Goal: Transaction & Acquisition: Register for event/course

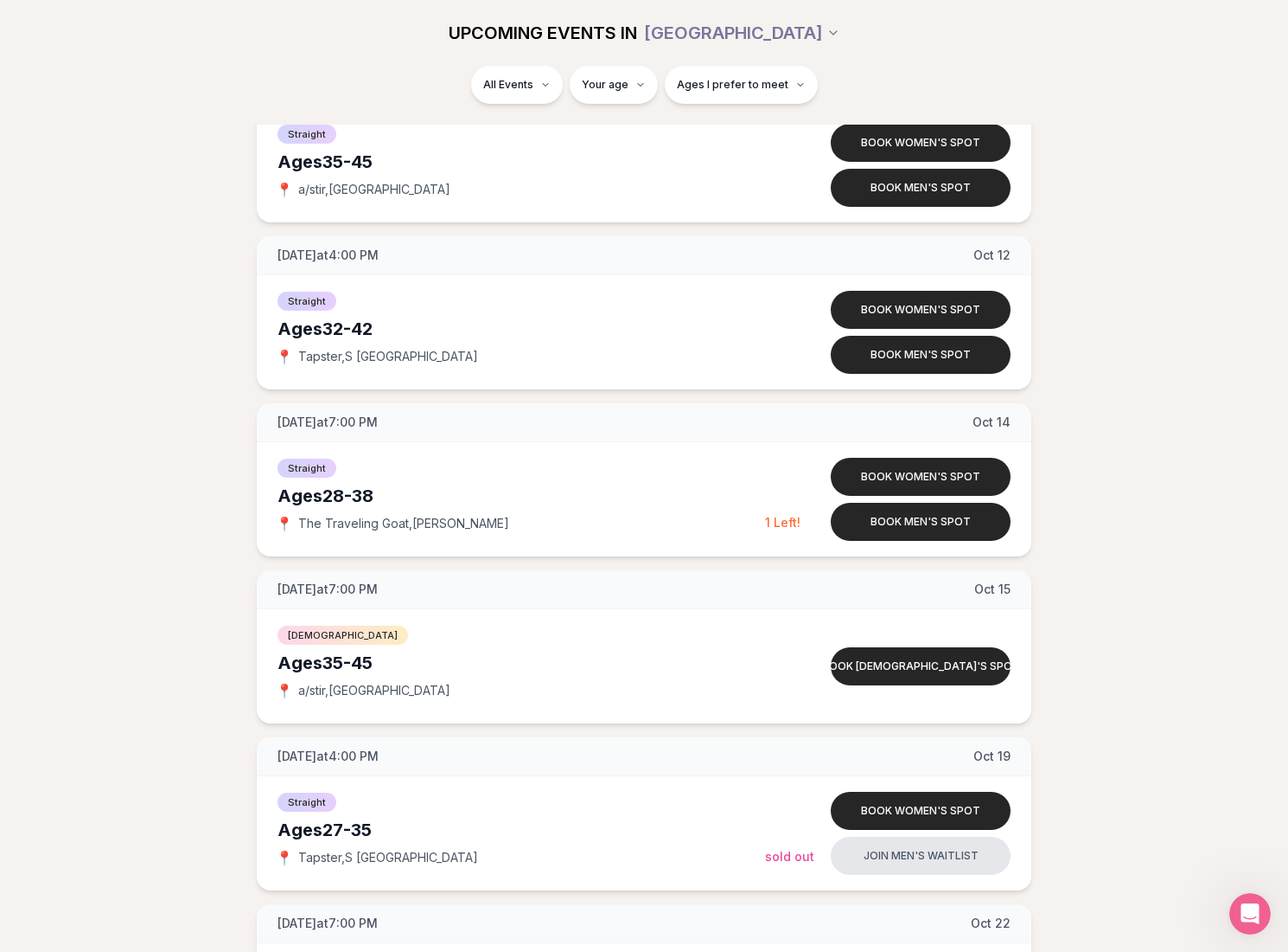
scroll to position [2965, 0]
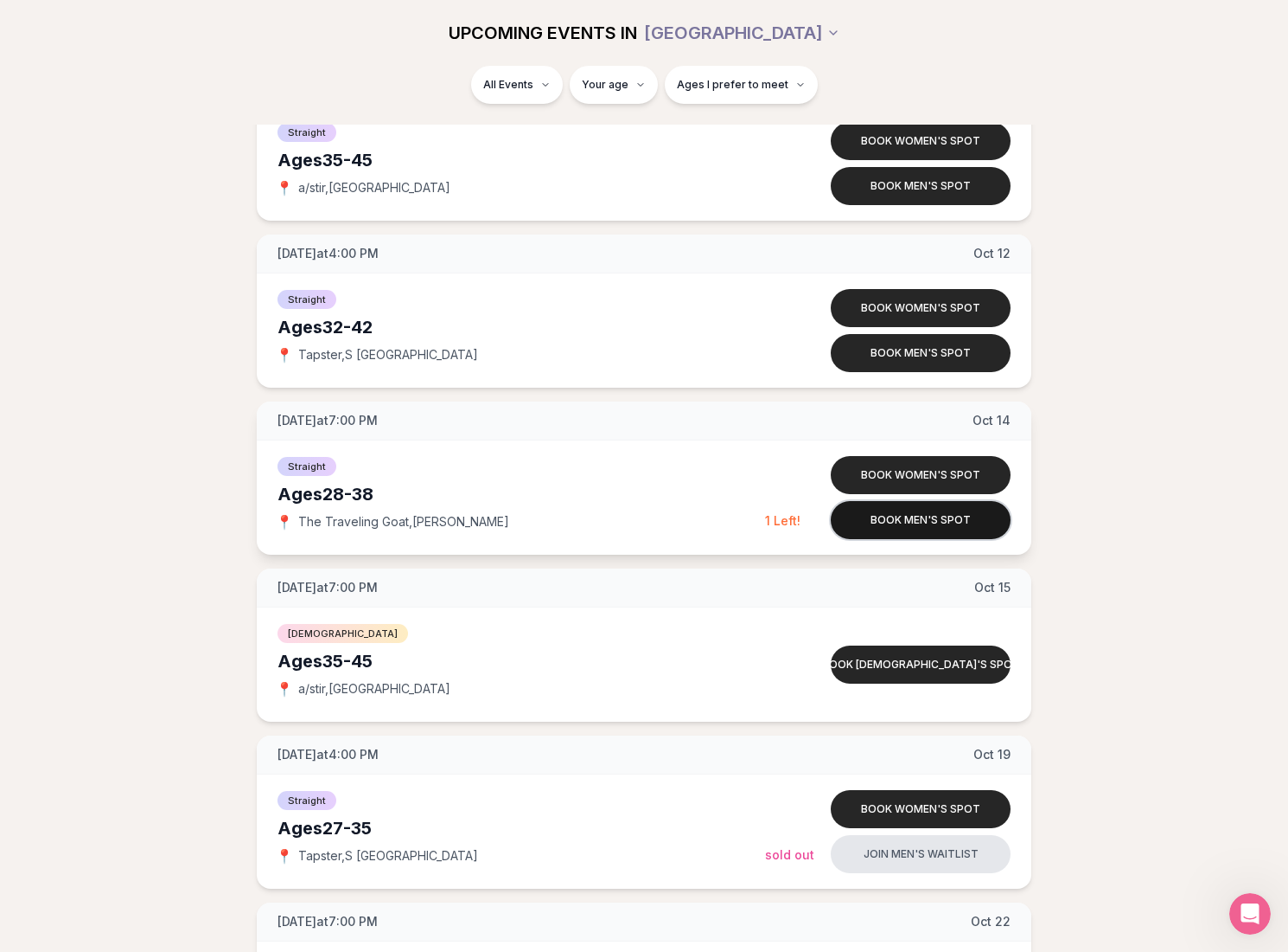
click at [909, 519] on button "Book men's spot" at bounding box center [921, 520] width 180 height 38
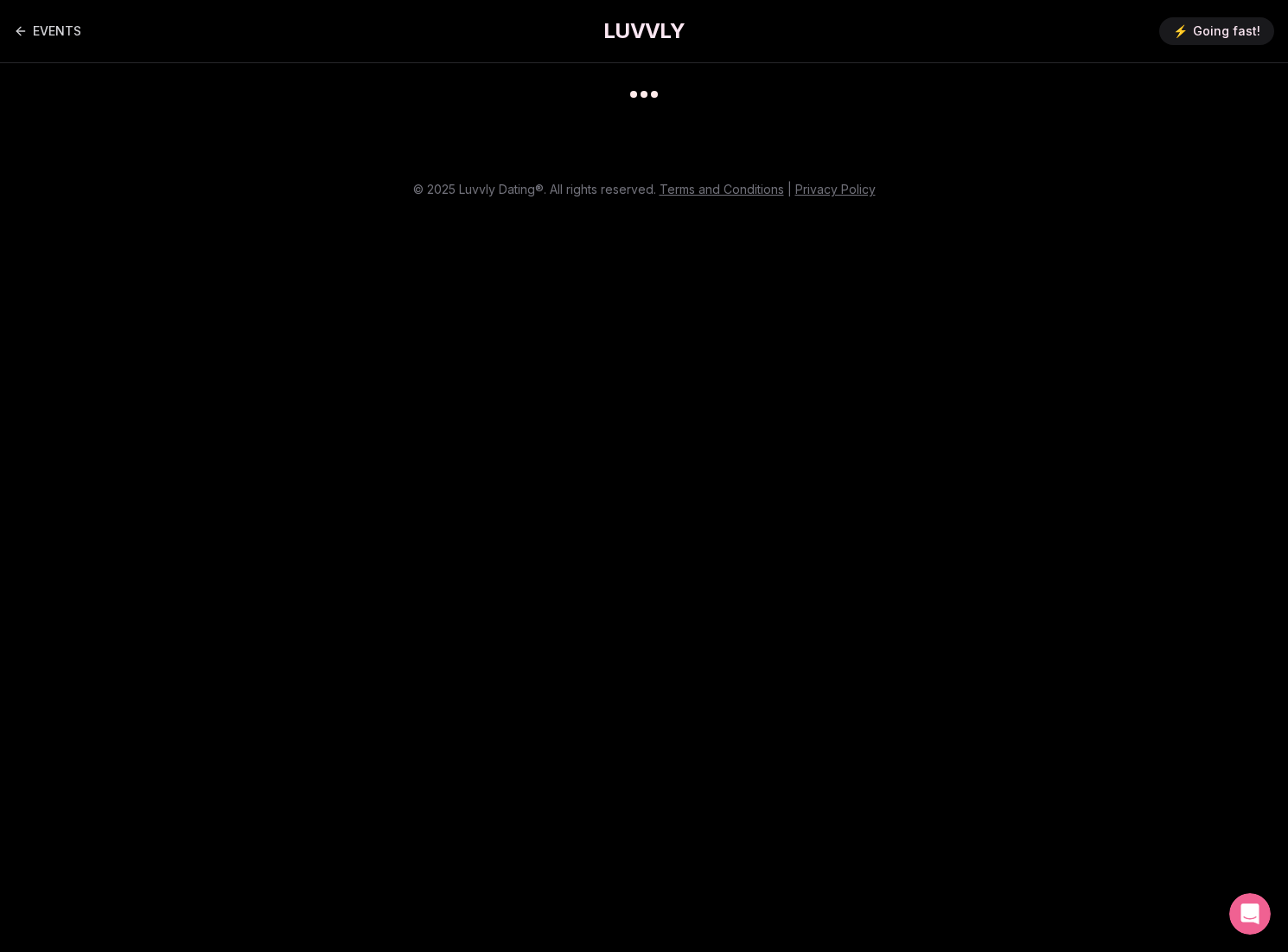
scroll to position [14, 0]
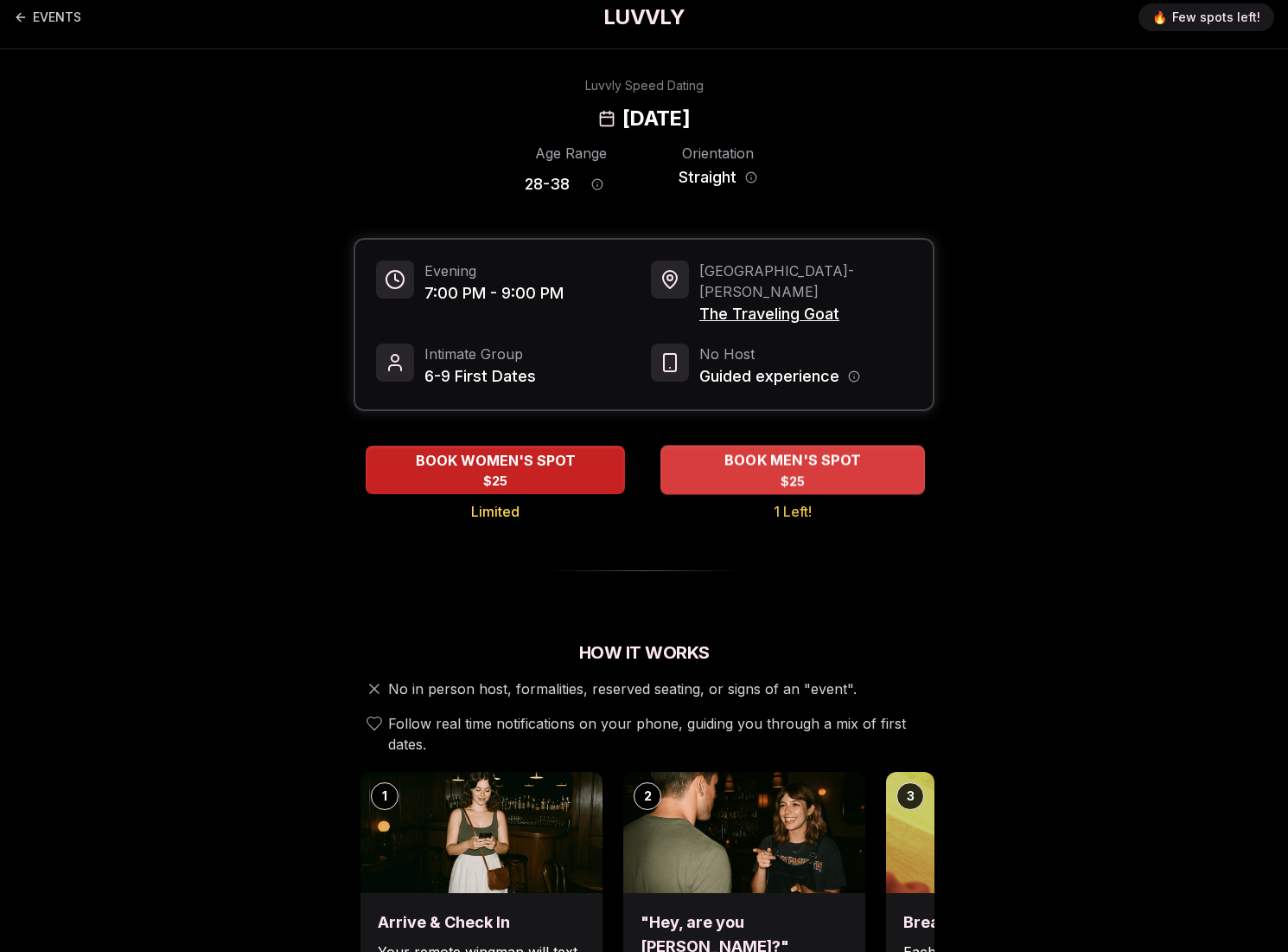
click at [786, 450] on span "BOOK MEN'S SPOT" at bounding box center [792, 460] width 144 height 21
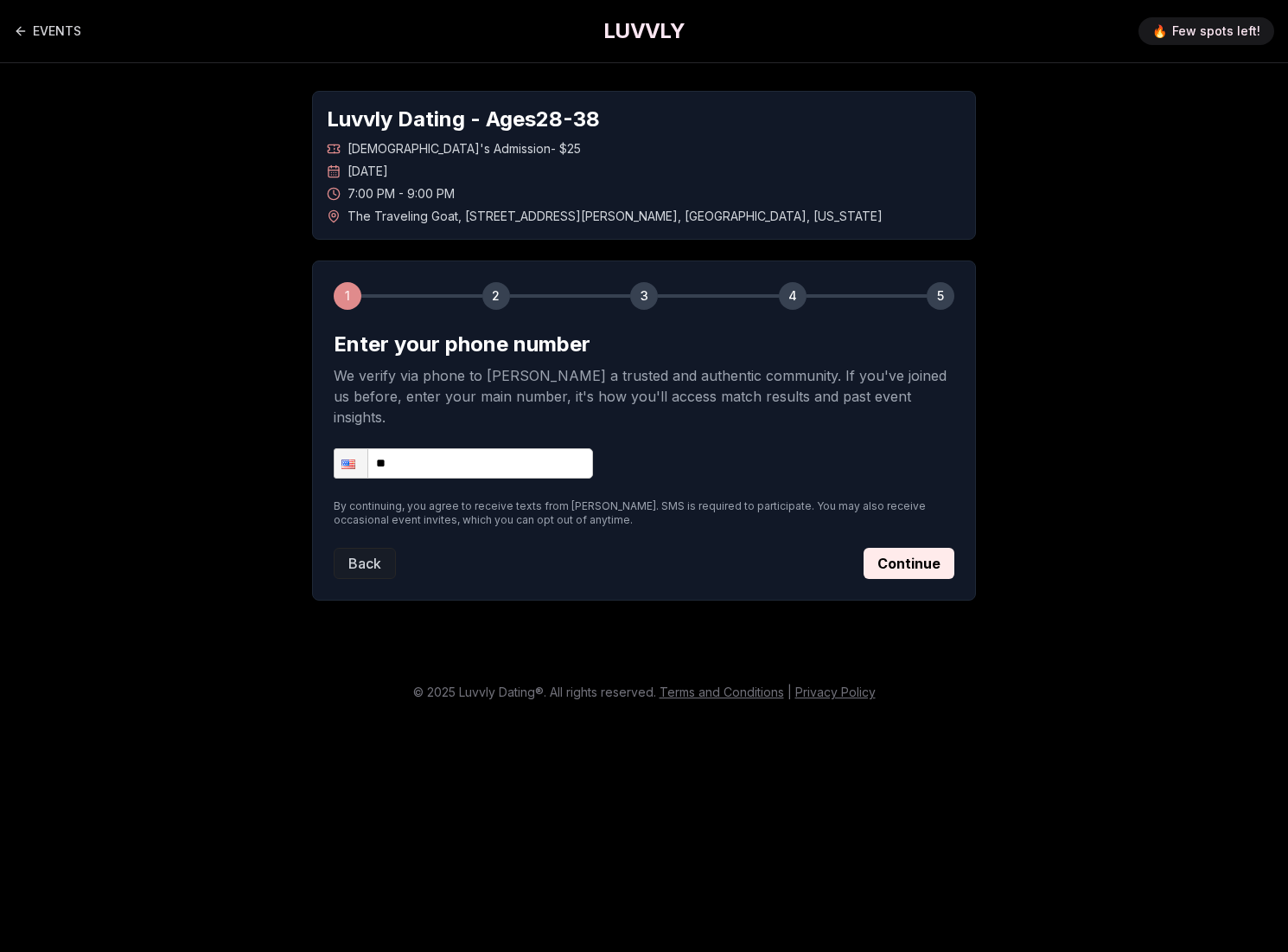
click at [448, 448] on input "**" at bounding box center [463, 462] width 260 height 30
type input "**********"
click at [914, 547] on button "Continue" at bounding box center [909, 563] width 90 height 31
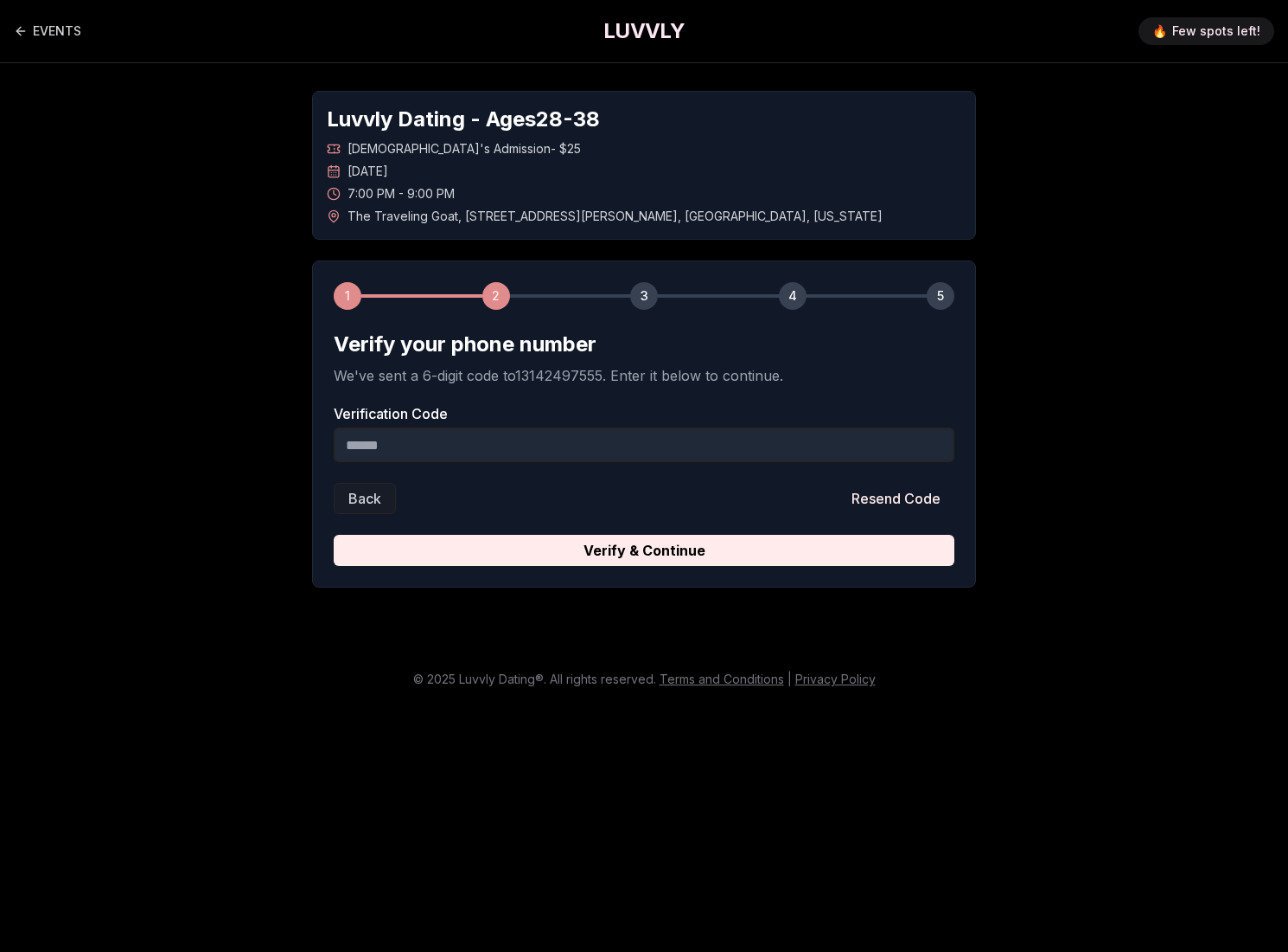
click at [408, 427] on input "Verification Code" at bounding box center [644, 444] width 620 height 34
type input "******"
click at [644, 537] on button "Verify & Continue" at bounding box center [644, 550] width 620 height 31
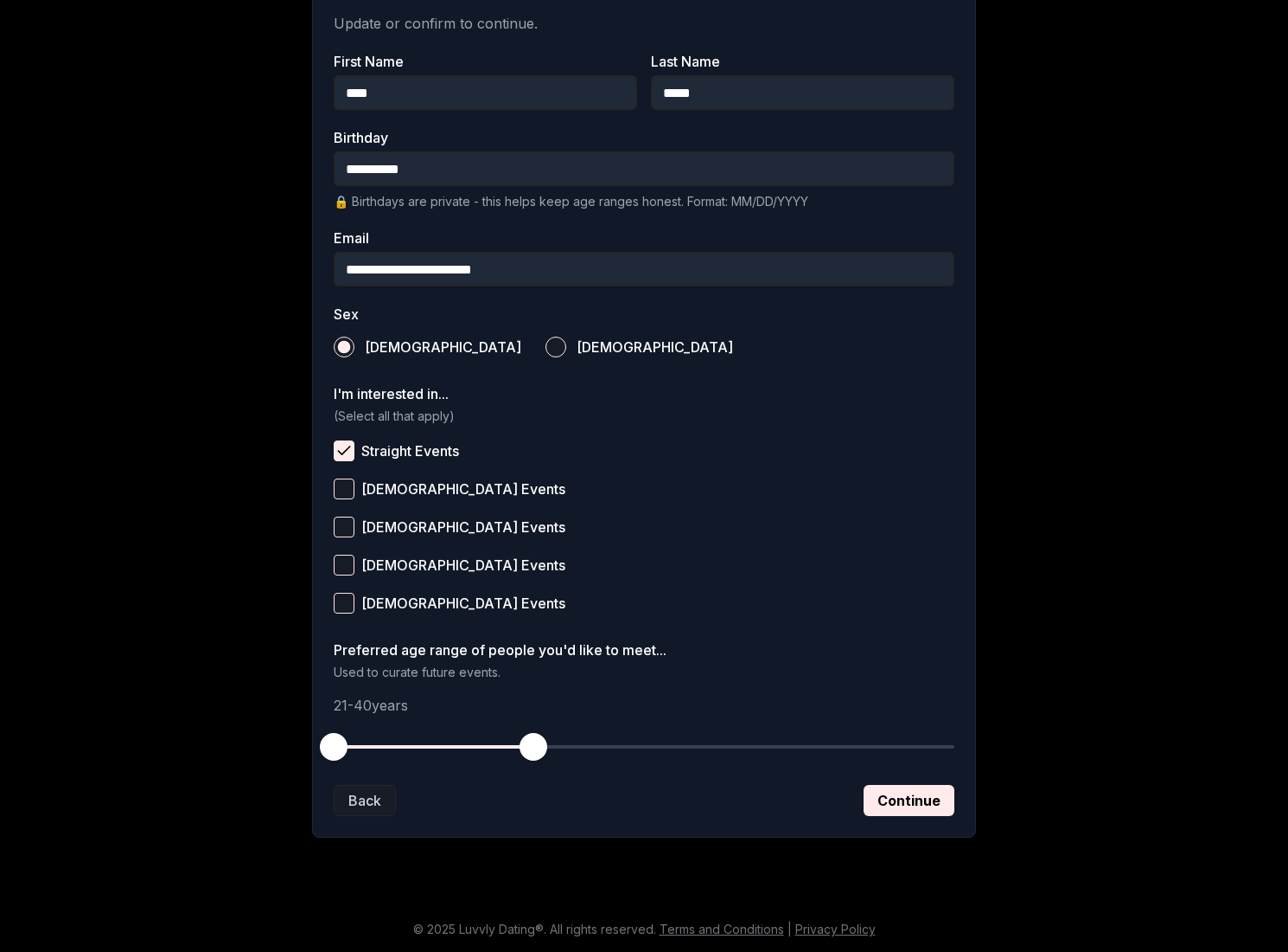
scroll to position [352, 0]
click at [886, 800] on button "Continue" at bounding box center [909, 800] width 90 height 31
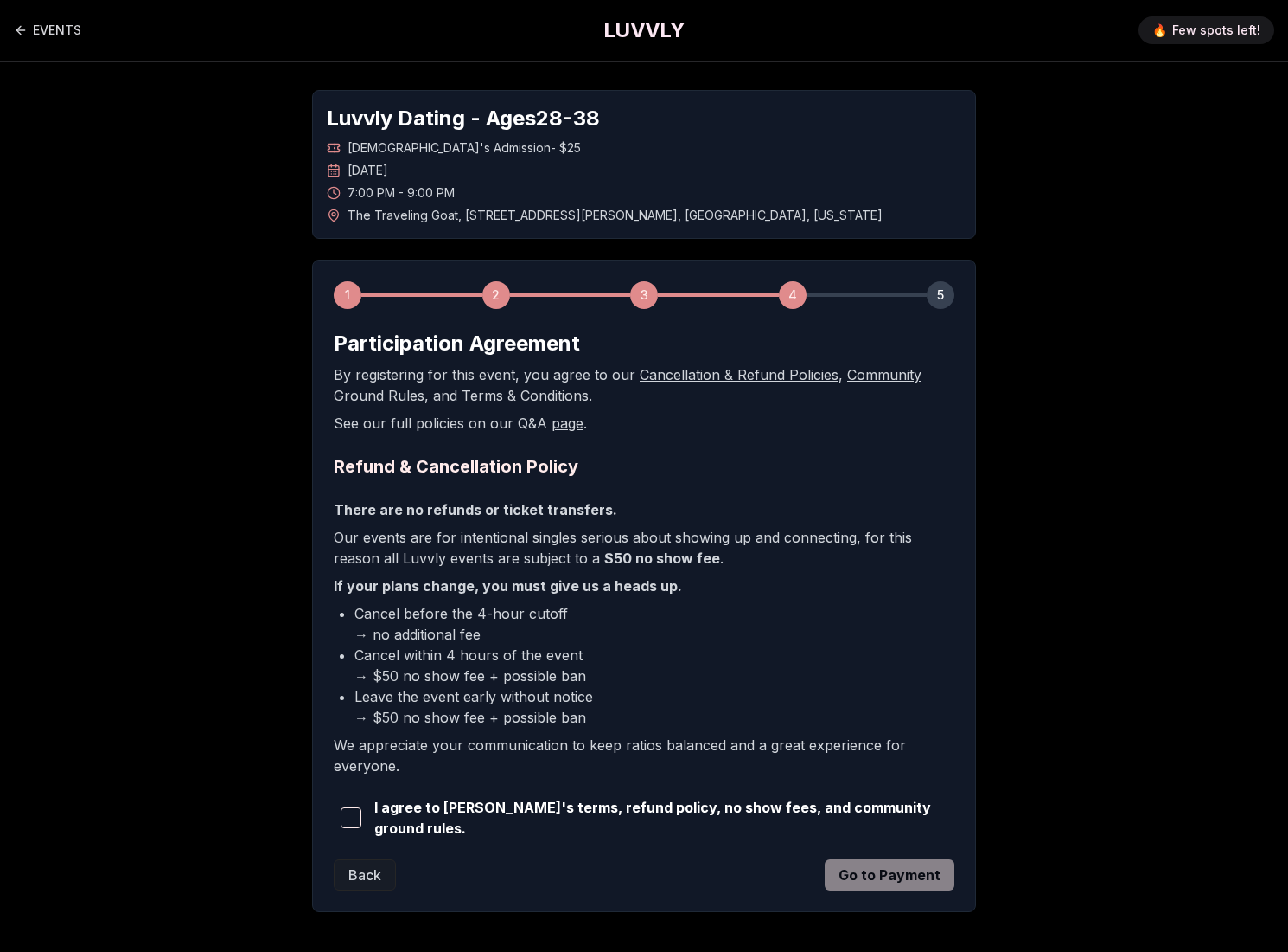
scroll to position [0, 0]
click at [352, 817] on span "button" at bounding box center [351, 818] width 21 height 21
click at [876, 870] on button "Go to Payment" at bounding box center [889, 875] width 129 height 31
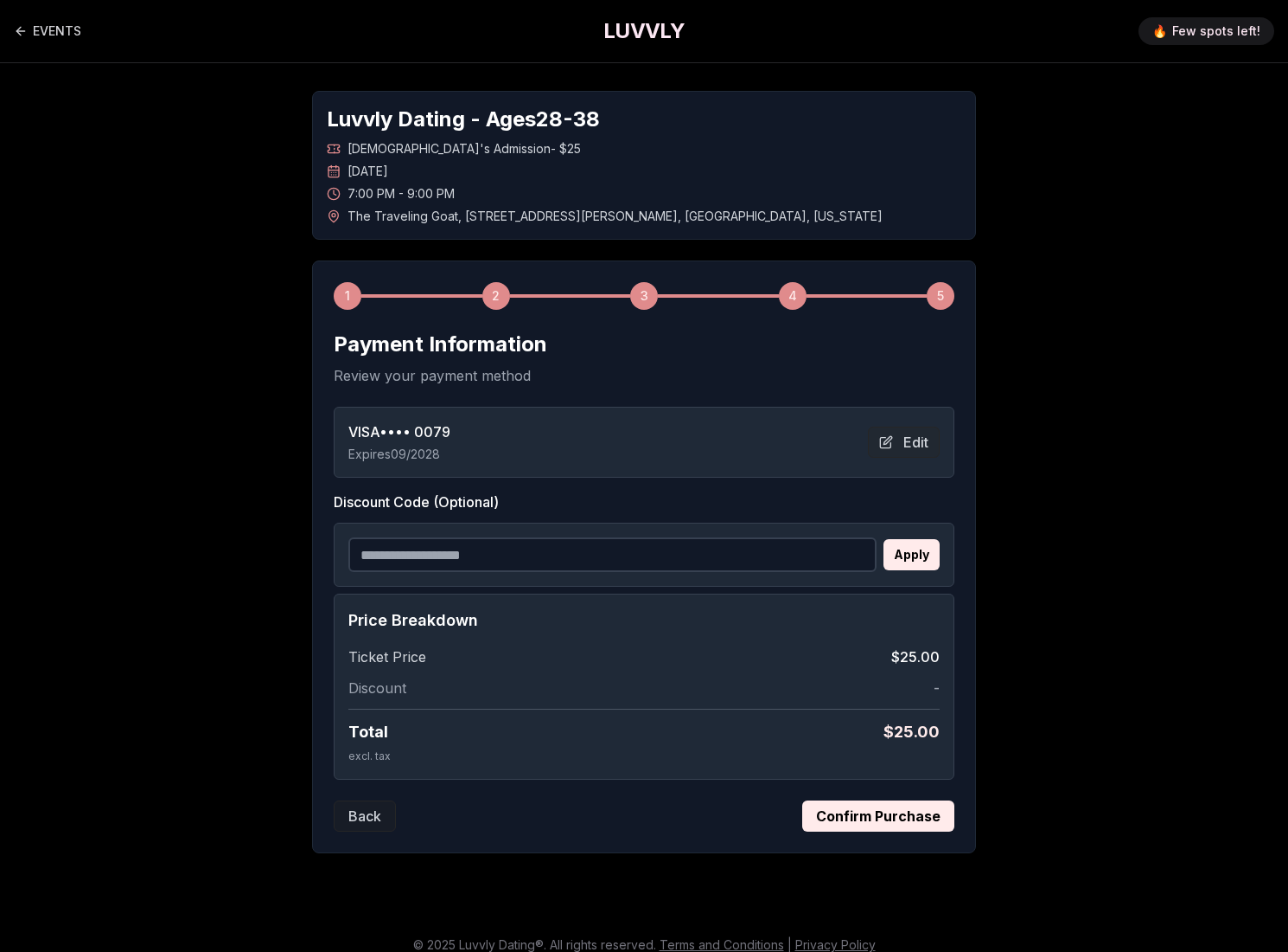
click at [881, 815] on button "Confirm Purchase" at bounding box center [878, 815] width 152 height 31
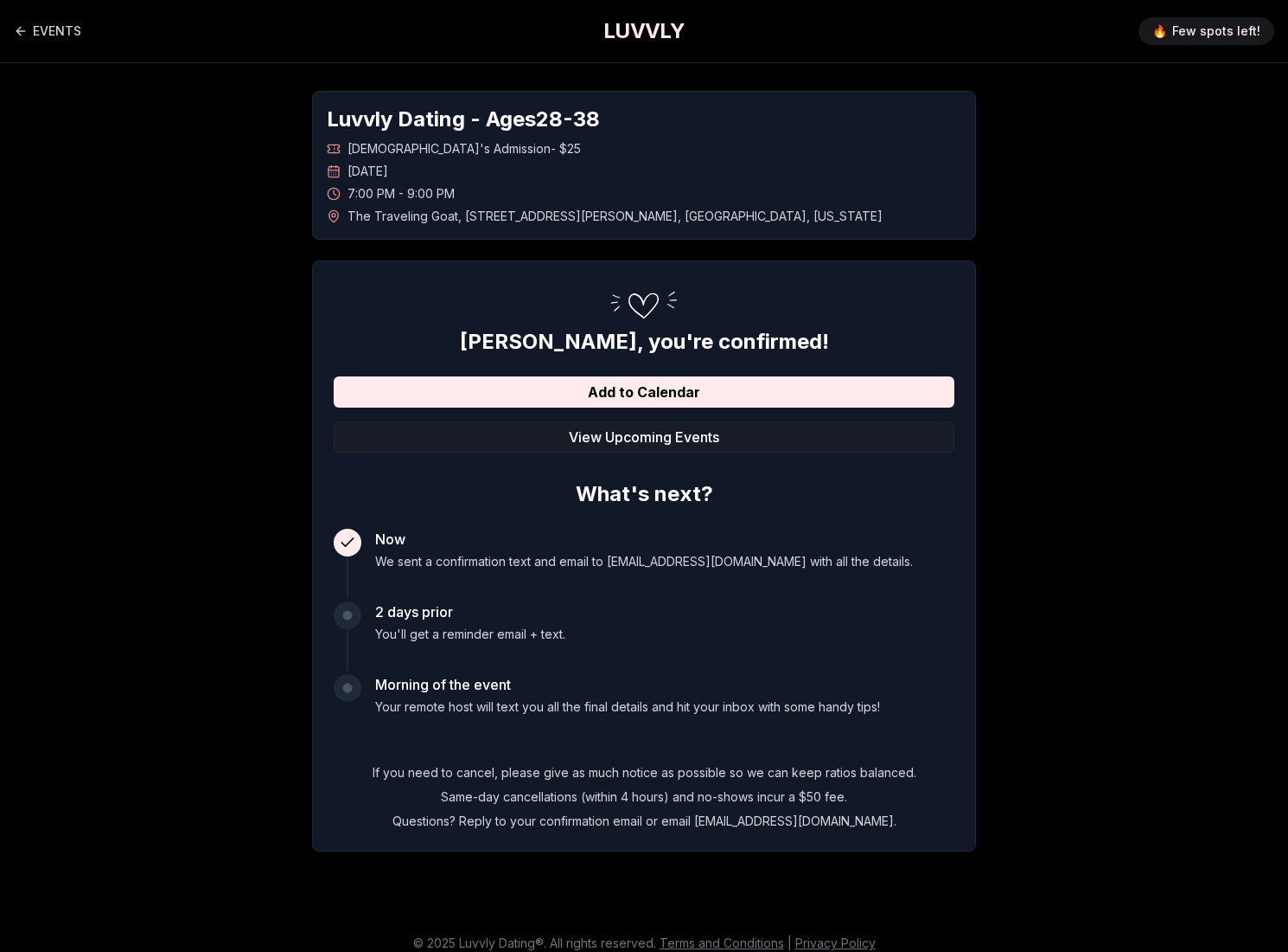
click at [204, 483] on div "Luvvly Dating - Ages [DEMOGRAPHIC_DATA] [DEMOGRAPHIC_DATA]'s Admission - $25 [D…" at bounding box center [644, 471] width 1210 height 816
